Goal: Task Accomplishment & Management: Use online tool/utility

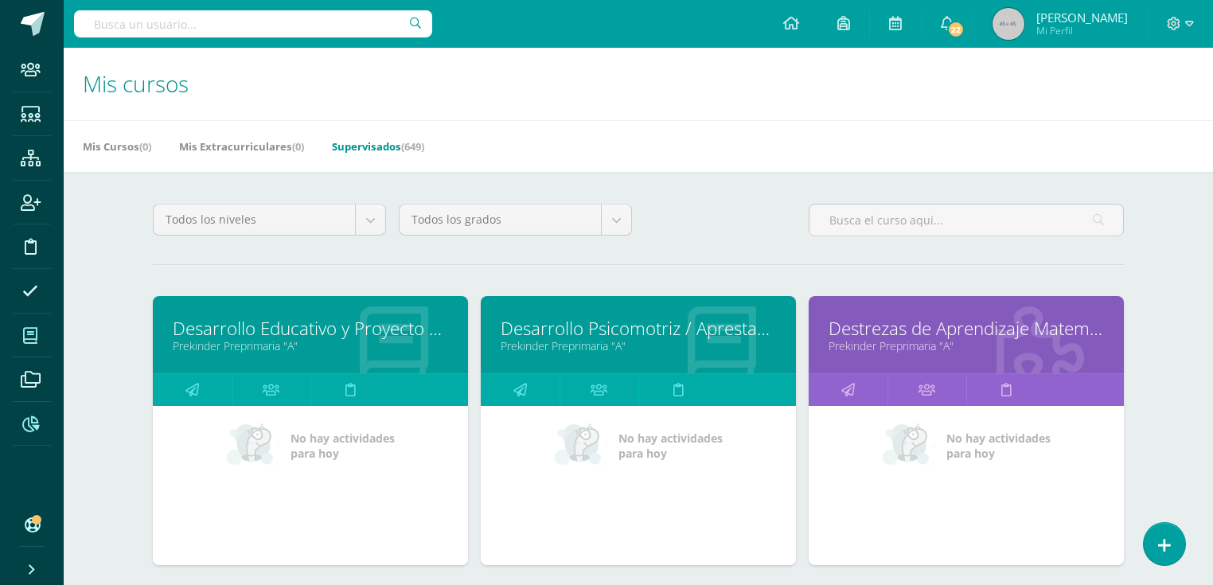
click at [22, 427] on icon at bounding box center [30, 424] width 17 height 16
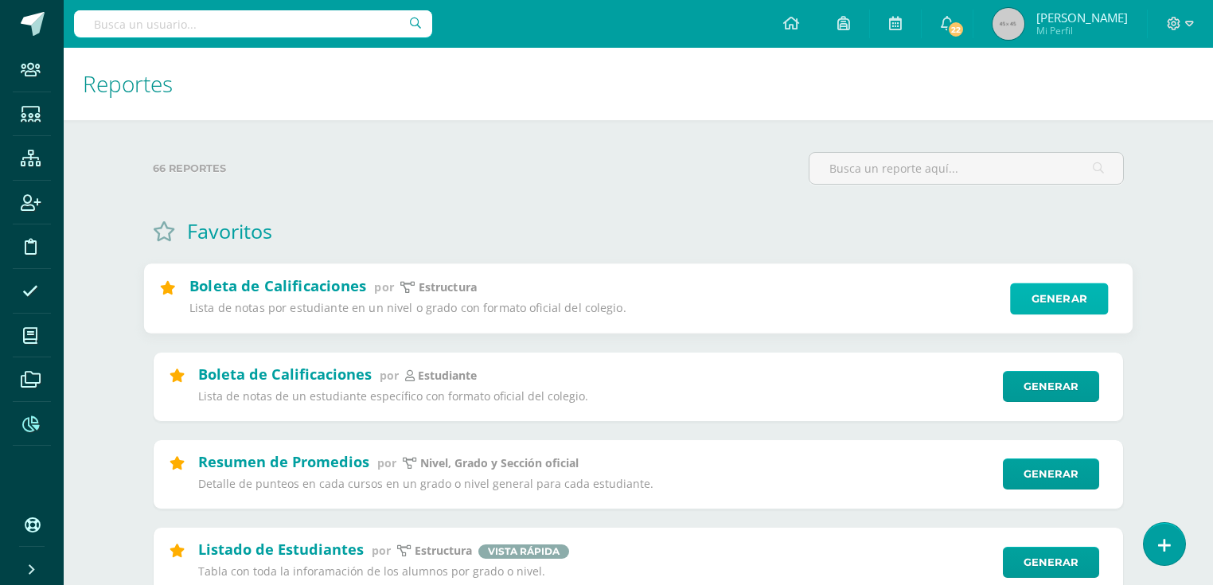
click at [1066, 291] on link "Generar" at bounding box center [1059, 299] width 98 height 32
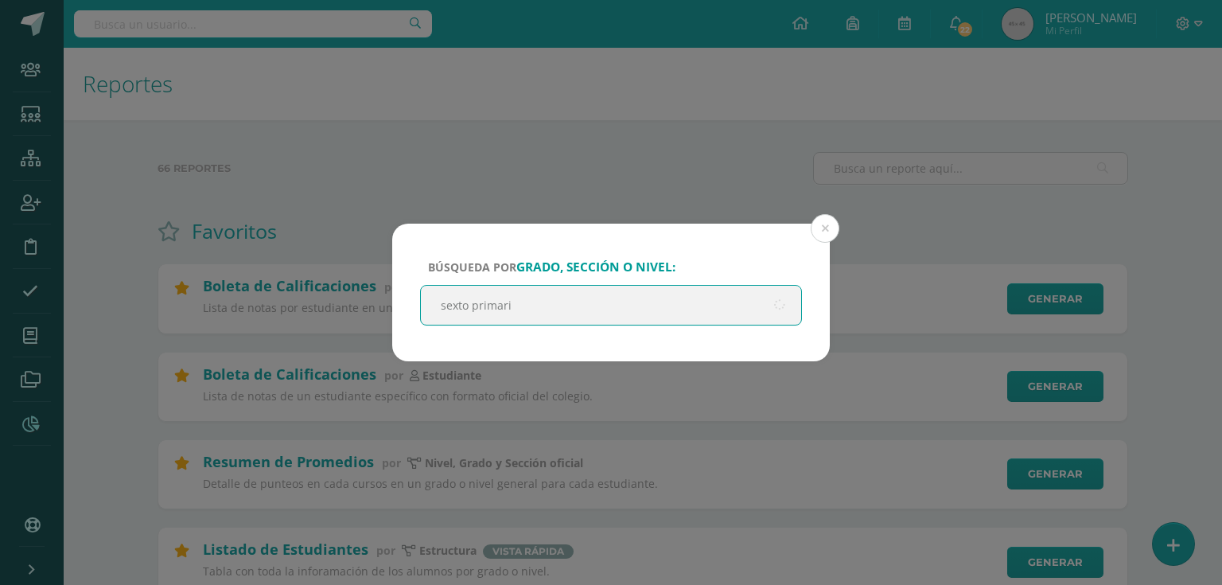
type input "sexto primaria"
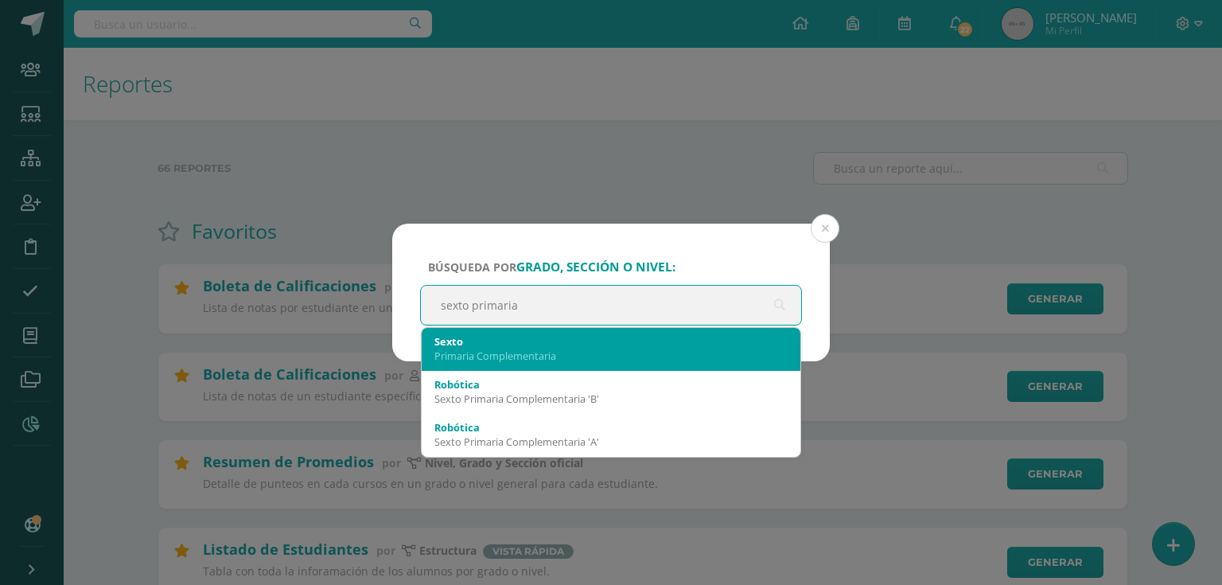
click at [546, 364] on div "Sexto Primaria Complementaria" at bounding box center [611, 348] width 353 height 41
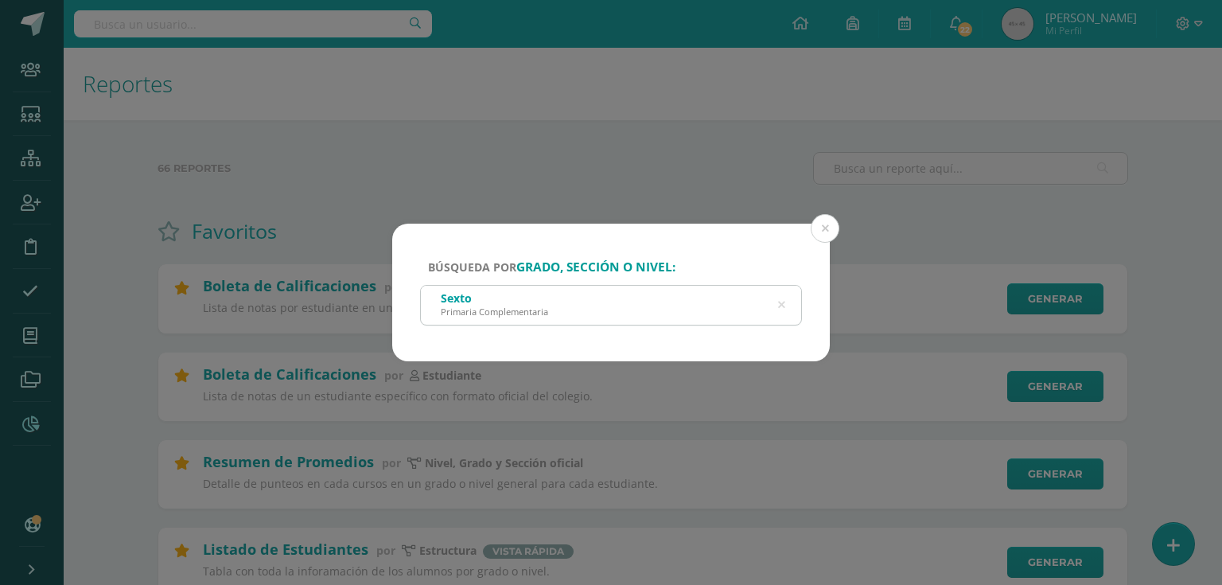
click at [512, 318] on div "Sexto Primaria Complementaria" at bounding box center [611, 304] width 380 height 36
click at [554, 307] on div "Sexto Primaria Complementaria" at bounding box center [611, 304] width 380 height 36
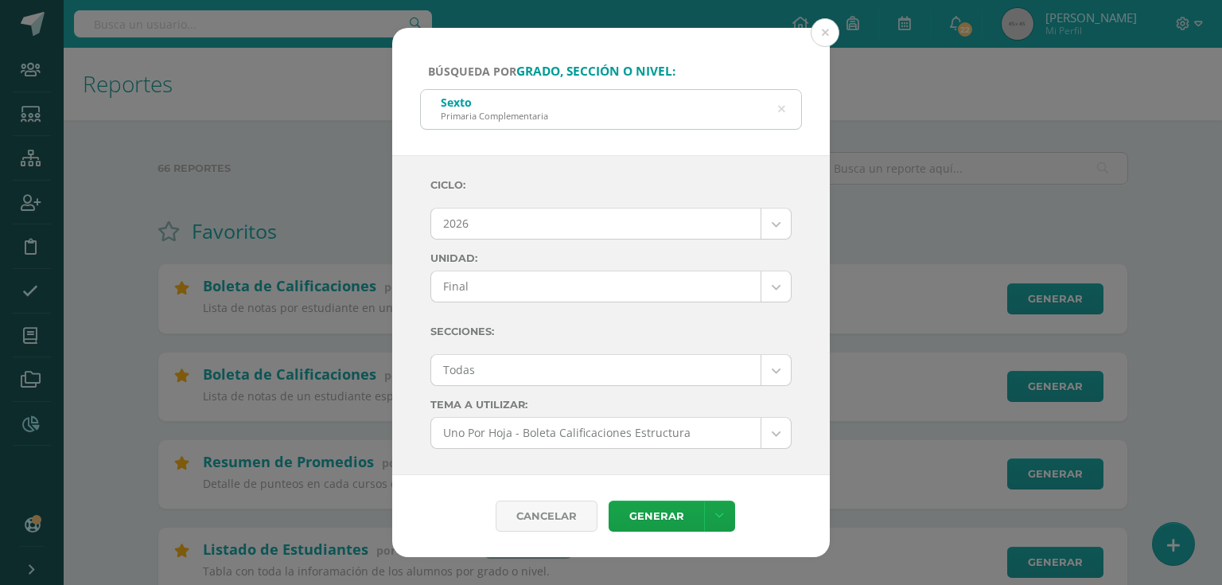
click at [781, 304] on div "Ciclo: 2026 2026 2025 2024 2023 2022 2021 Unidad: Final Final Secciones: Todas …" at bounding box center [611, 482] width 361 height 626
click at [611, 97] on div "Sexto Primaria Complementaria" at bounding box center [611, 108] width 380 height 36
click at [782, 107] on icon at bounding box center [781, 109] width 7 height 41
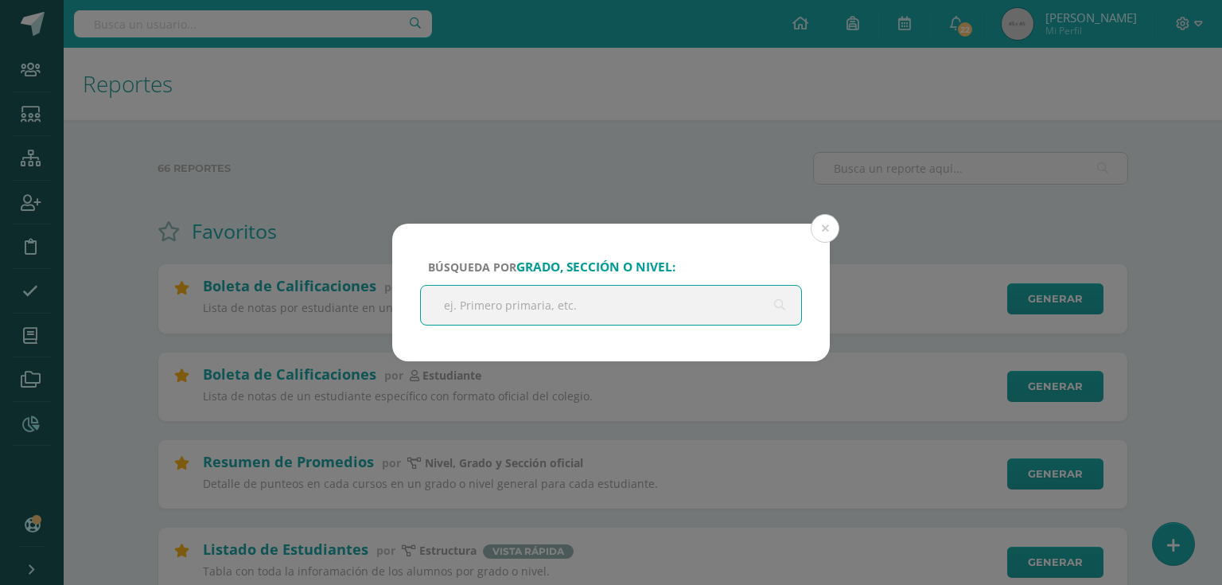
click at [743, 306] on input "text" at bounding box center [611, 305] width 380 height 39
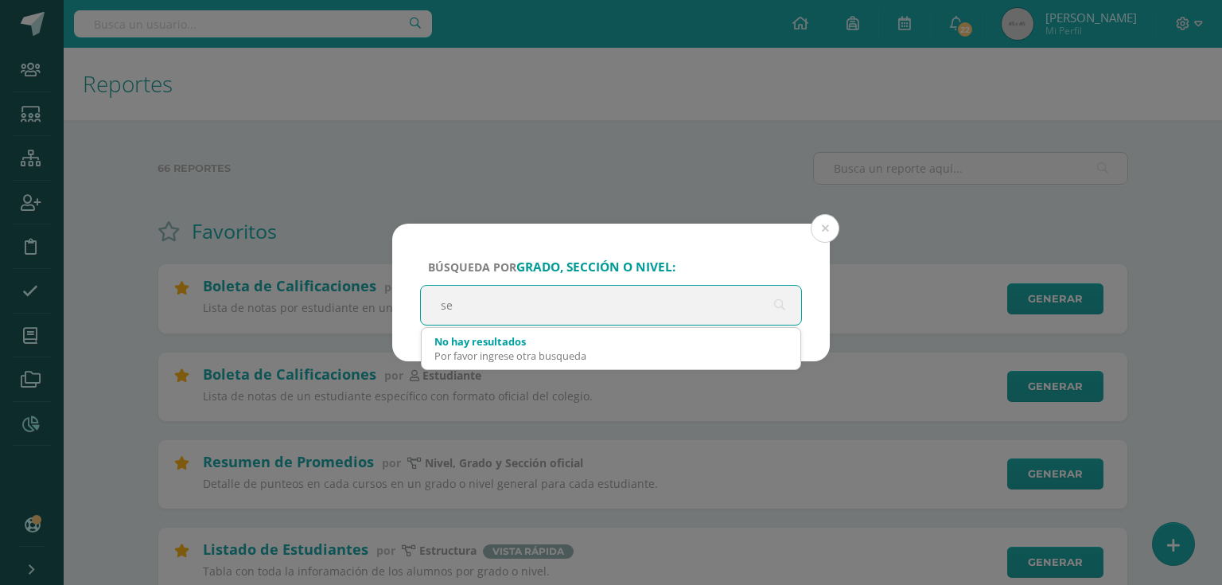
type input "s"
type input "sex"
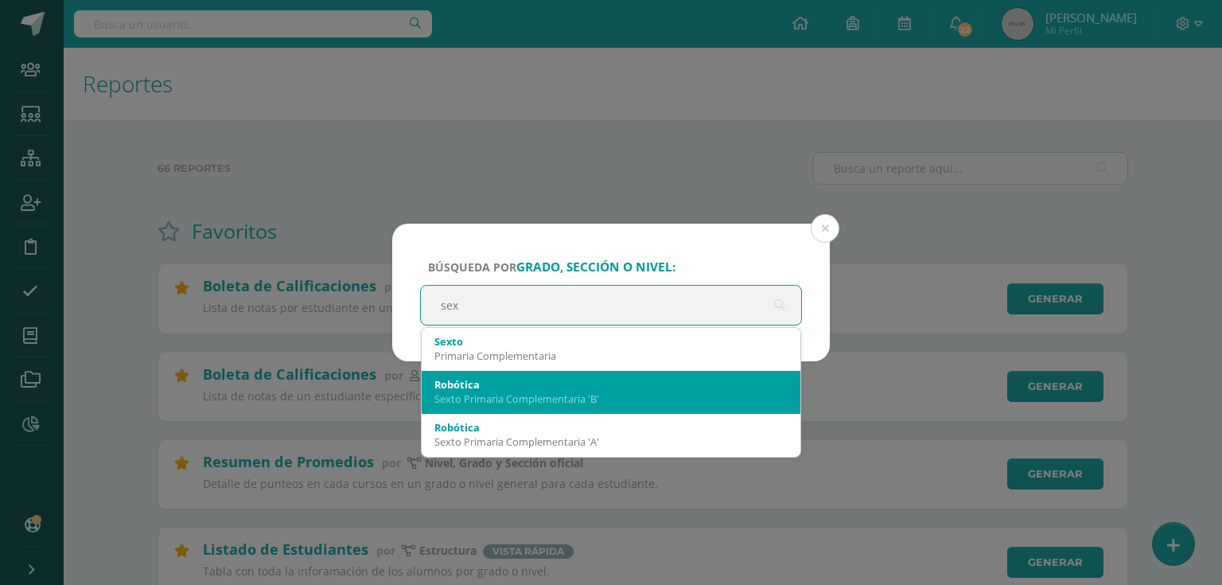
click at [527, 372] on div "Robótica Sexto Primaria Complementaria 'B'" at bounding box center [611, 391] width 353 height 41
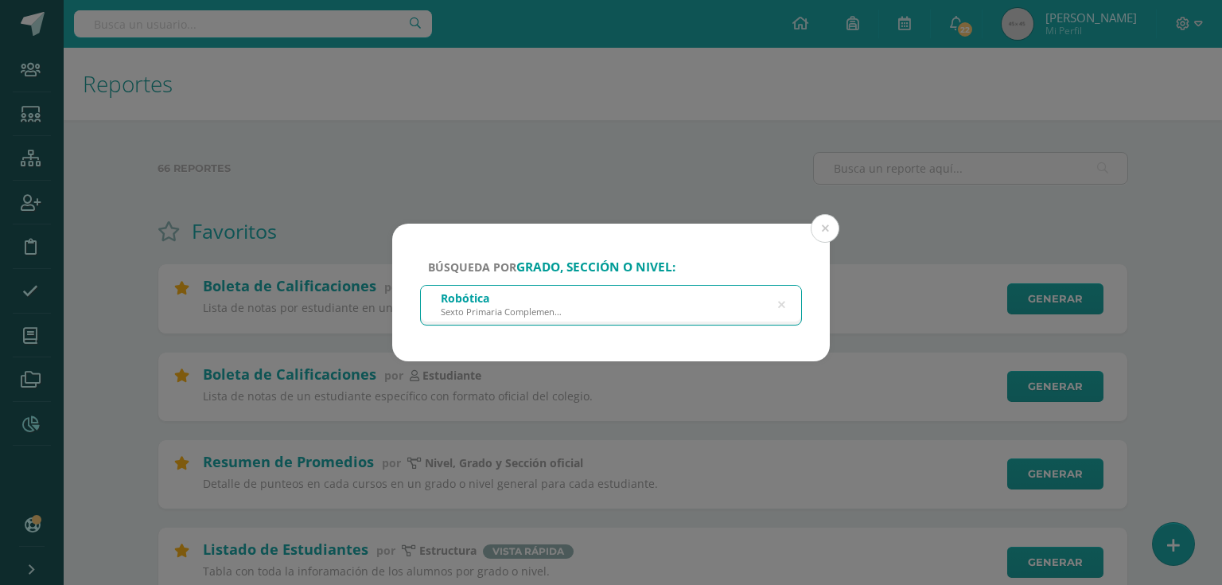
click at [761, 305] on div "Robótica Sexto Primaria Complementaria 'B'" at bounding box center [611, 304] width 380 height 36
click at [783, 305] on icon at bounding box center [781, 304] width 33 height 33
click at [633, 314] on input "text" at bounding box center [611, 305] width 380 height 39
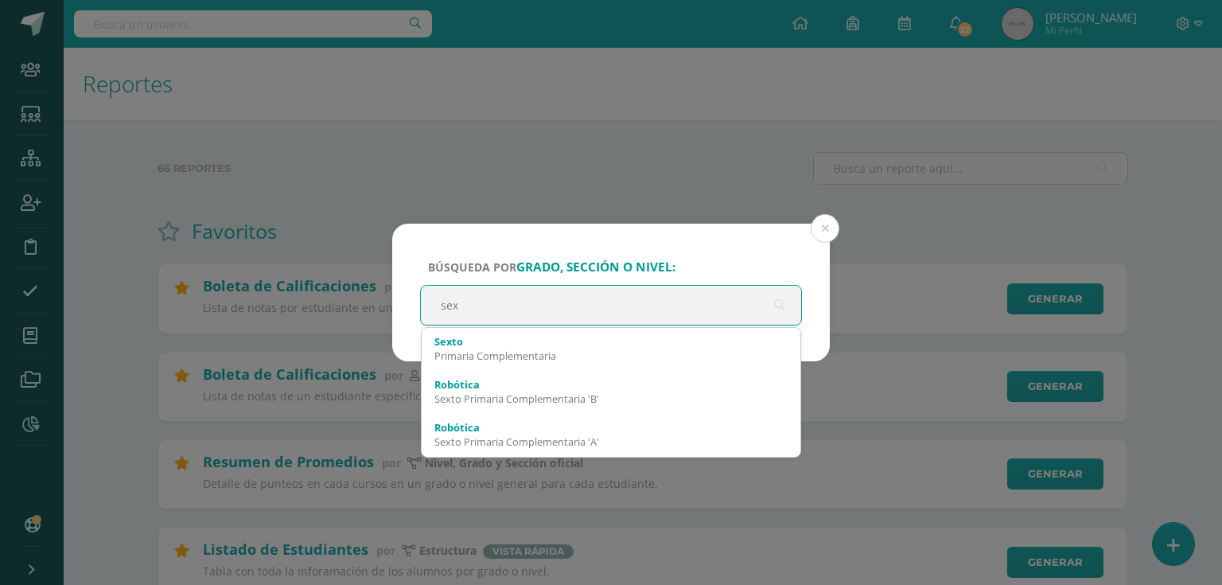
type input "sext"
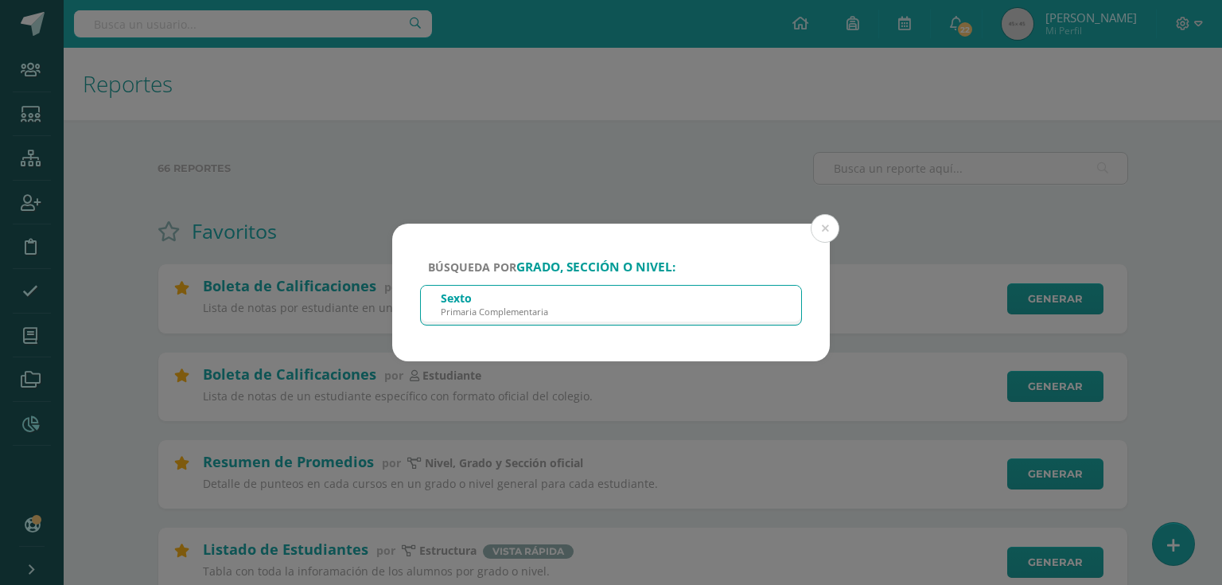
click at [680, 306] on div "Sexto Primaria Complementaria" at bounding box center [611, 304] width 380 height 36
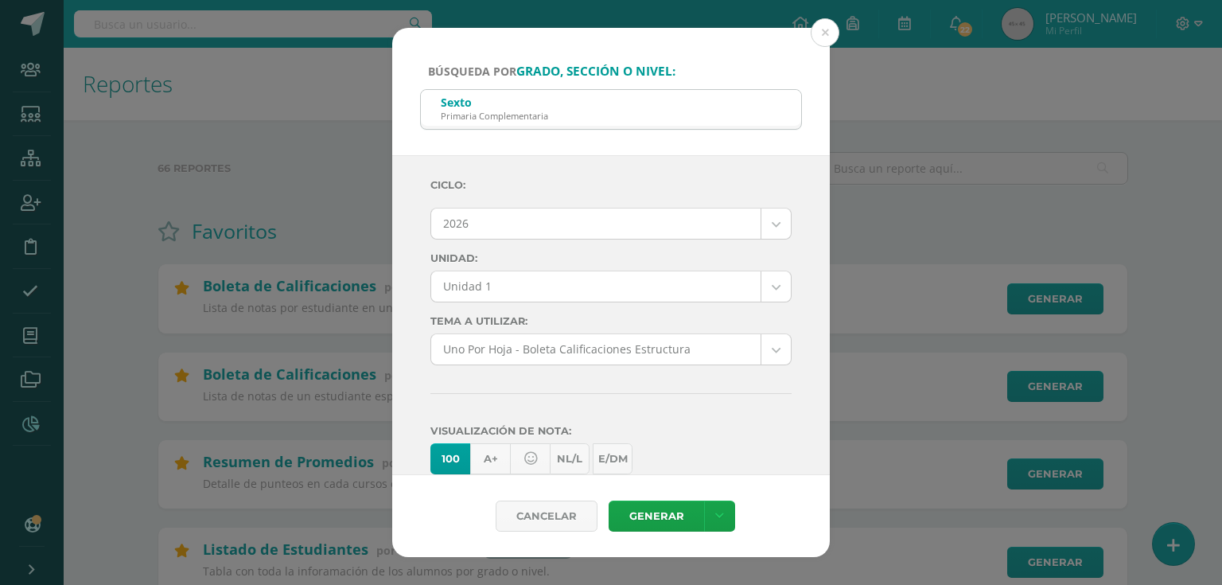
click at [697, 49] on div "Búsqueda por grado, sección o nivel: Sexto Primaria Complementaria sex" at bounding box center [611, 91] width 438 height 127
